Goal: Task Accomplishment & Management: Manage account settings

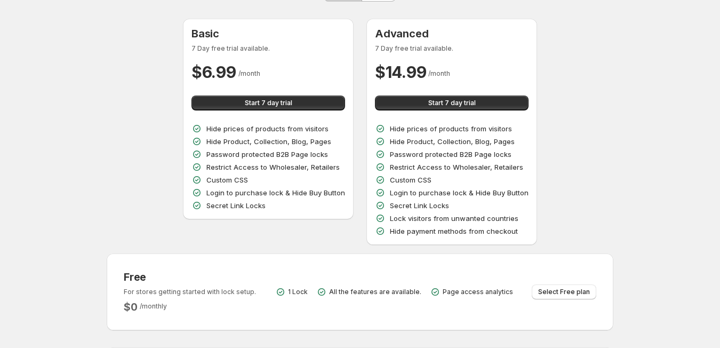
scroll to position [107, 0]
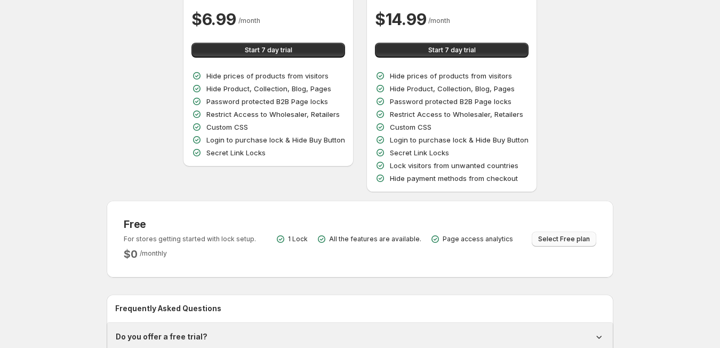
click at [575, 241] on span "Select Free plan" at bounding box center [564, 239] width 52 height 9
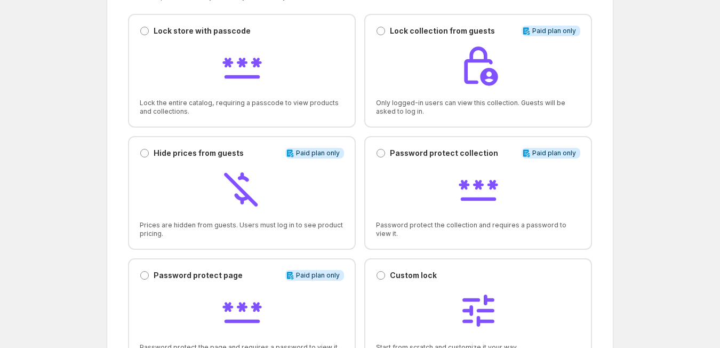
scroll to position [6, 0]
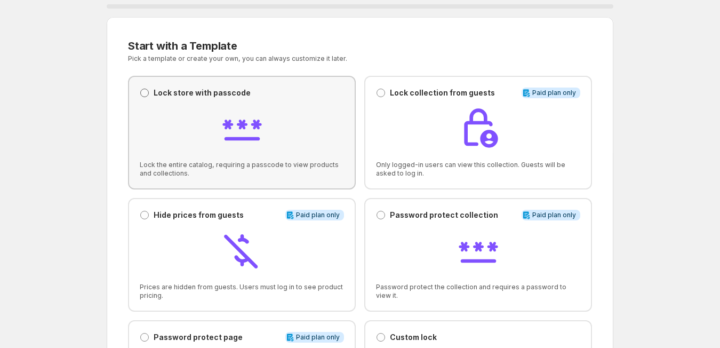
click at [145, 94] on span at bounding box center [144, 93] width 9 height 9
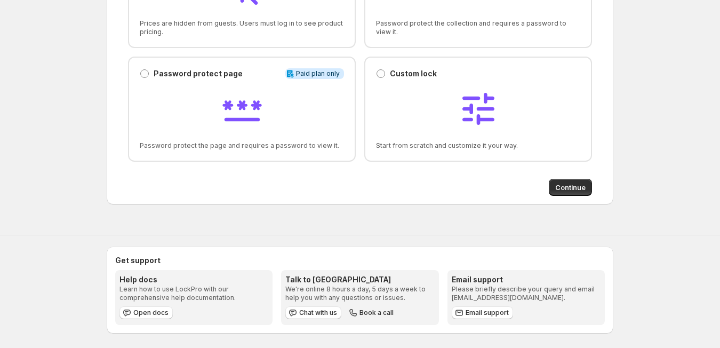
scroll to position [273, 0]
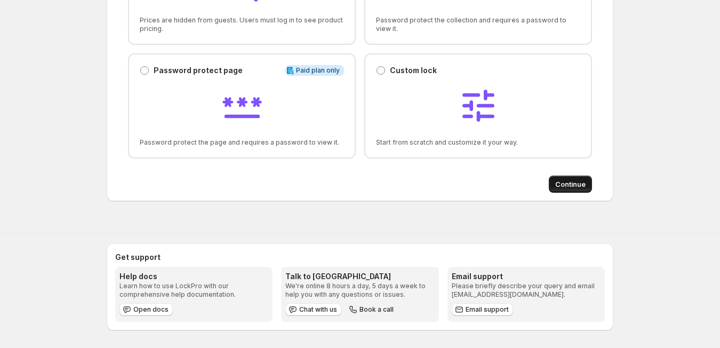
click at [569, 184] on span "Continue" at bounding box center [570, 184] width 30 height 11
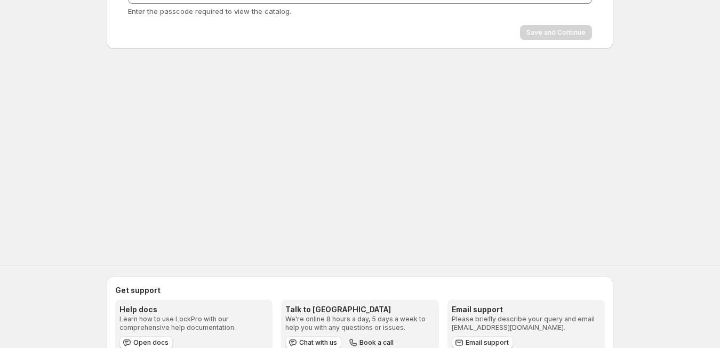
scroll to position [0, 0]
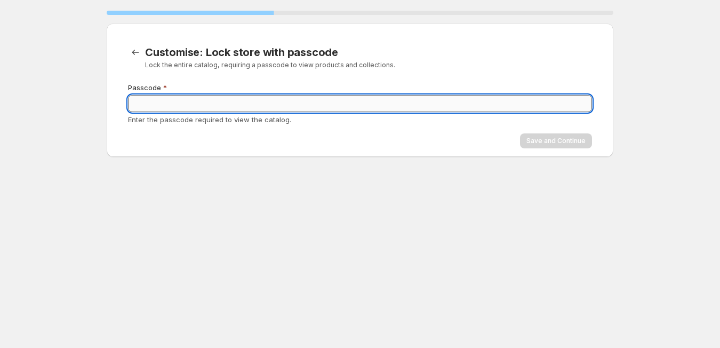
click at [164, 108] on input "Passcode" at bounding box center [360, 103] width 464 height 17
type input "****"
click at [537, 142] on span "Save and Continue" at bounding box center [556, 141] width 59 height 9
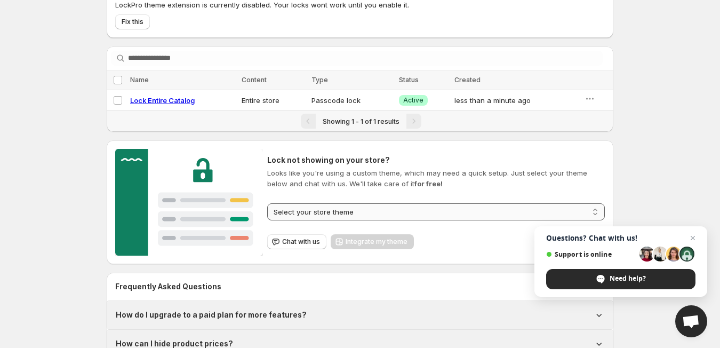
scroll to position [5, 0]
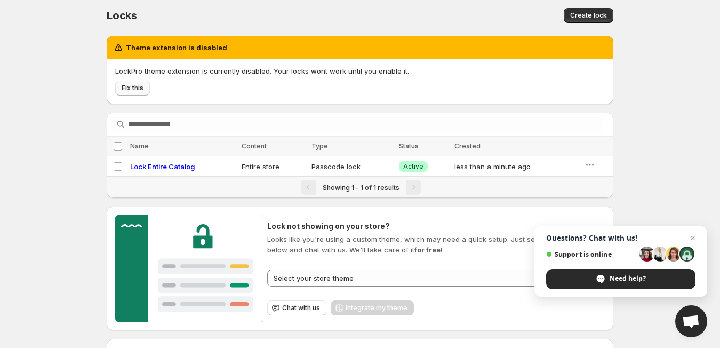
click at [142, 92] on link "Fix this" at bounding box center [132, 88] width 35 height 15
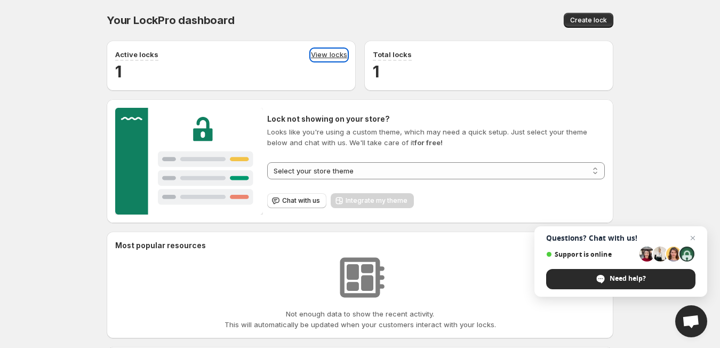
click at [332, 56] on link "View locks" at bounding box center [329, 55] width 36 height 12
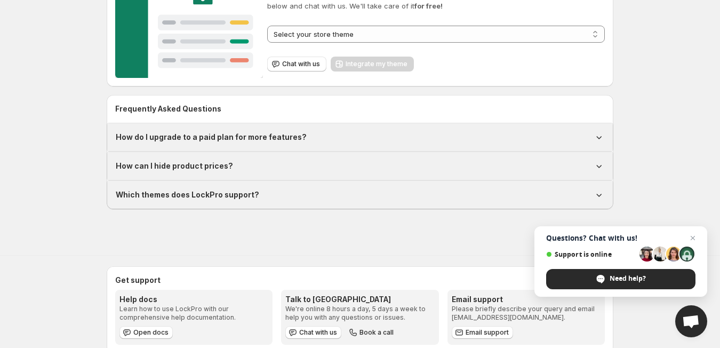
scroll to position [272, 0]
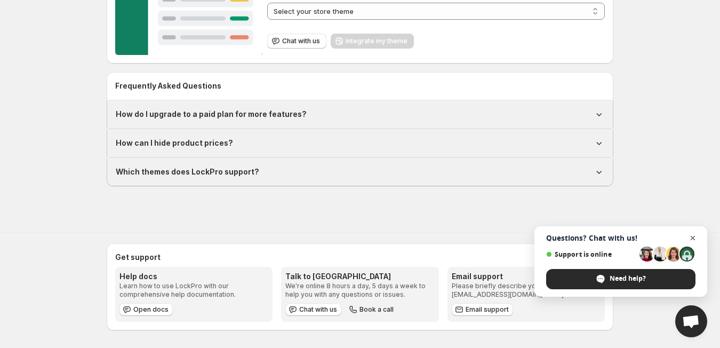
click at [694, 241] on span "Open chat" at bounding box center [693, 238] width 13 height 13
